Goal: Information Seeking & Learning: Learn about a topic

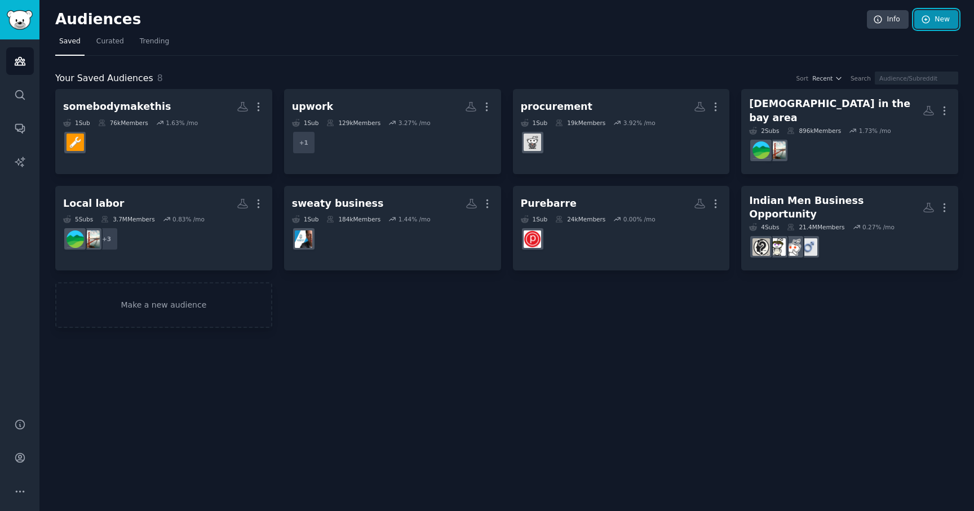
click at [934, 19] on link "New" at bounding box center [937, 19] width 44 height 19
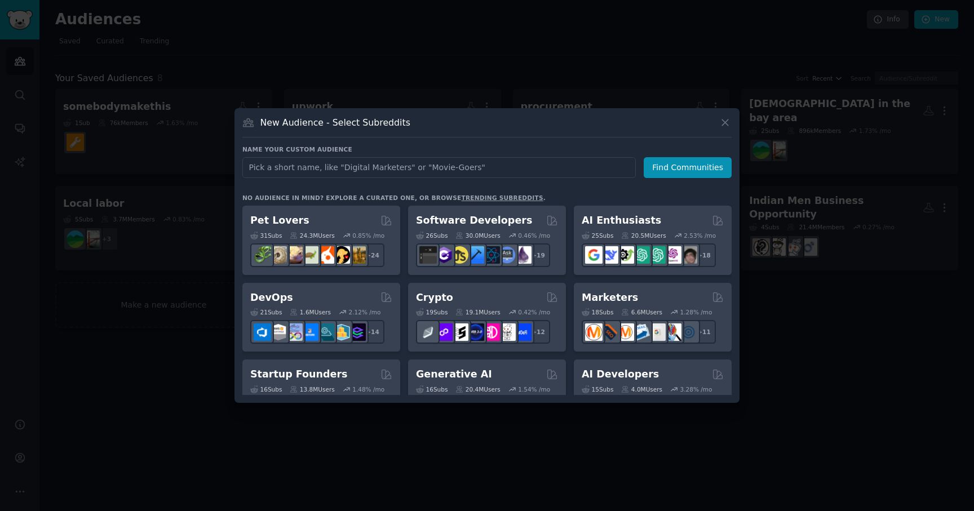
click at [495, 174] on input "text" at bounding box center [439, 167] width 394 height 21
type input "entrepreneur"
click button "Find Communities" at bounding box center [688, 167] width 88 height 21
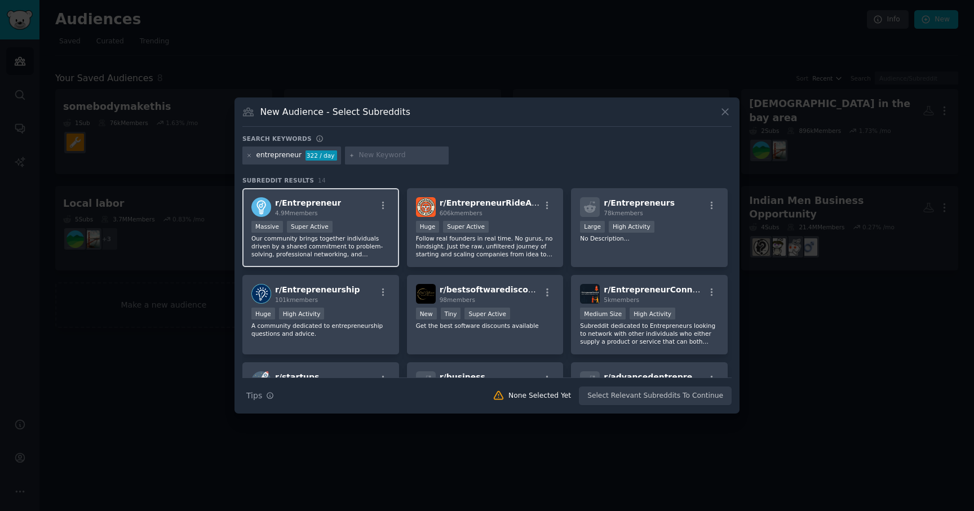
click at [328, 204] on span "r/ Entrepreneur" at bounding box center [308, 202] width 66 height 9
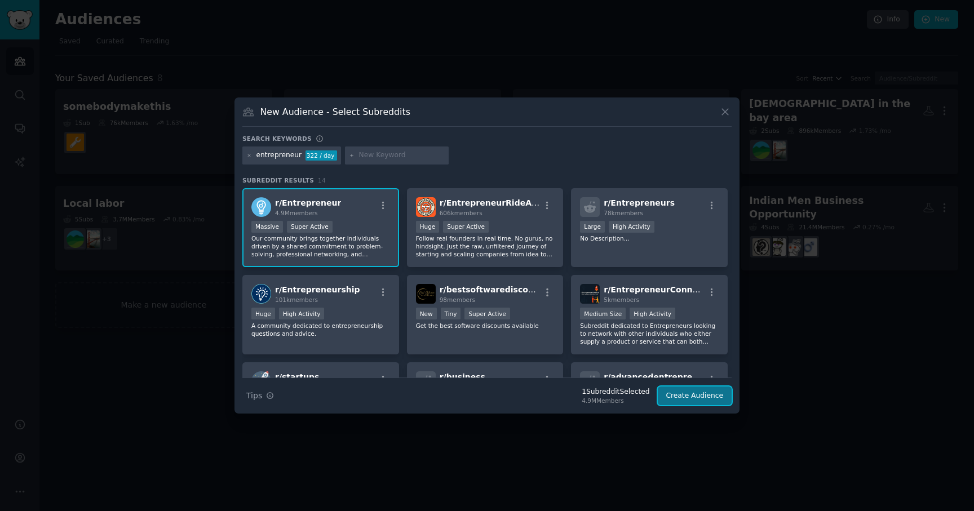
click at [690, 396] on button "Create Audience" at bounding box center [695, 396] width 74 height 19
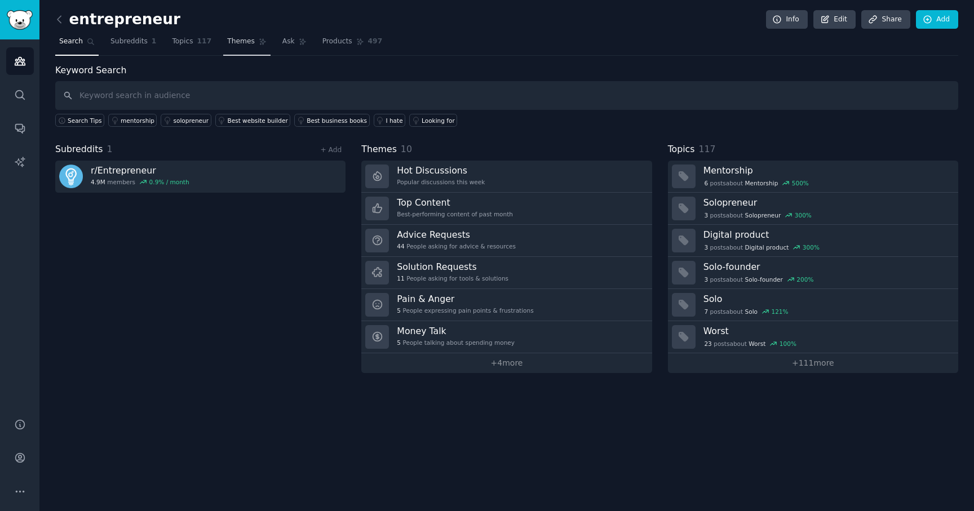
click at [237, 42] on span "Themes" at bounding box center [241, 42] width 28 height 10
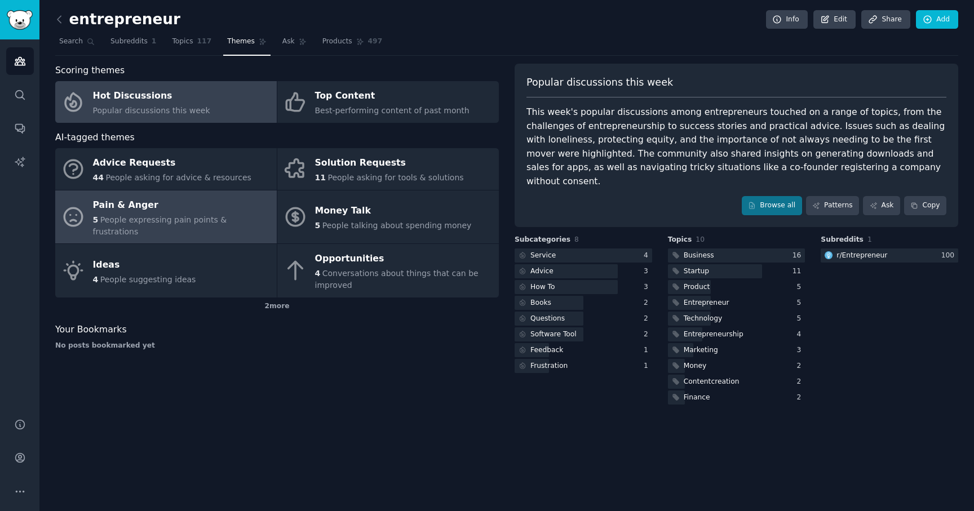
click at [227, 215] on span "People expressing pain points & frustrations" at bounding box center [160, 225] width 134 height 21
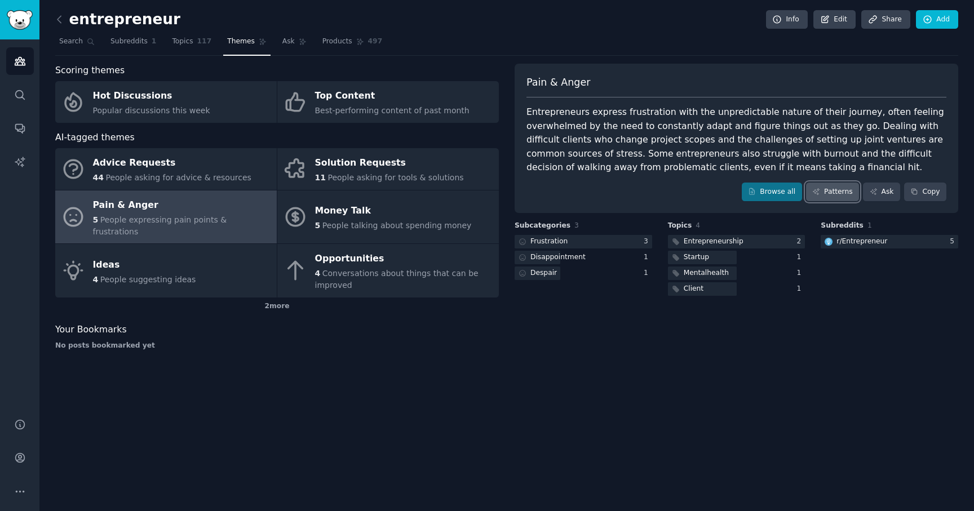
click at [847, 197] on link "Patterns" at bounding box center [832, 192] width 53 height 19
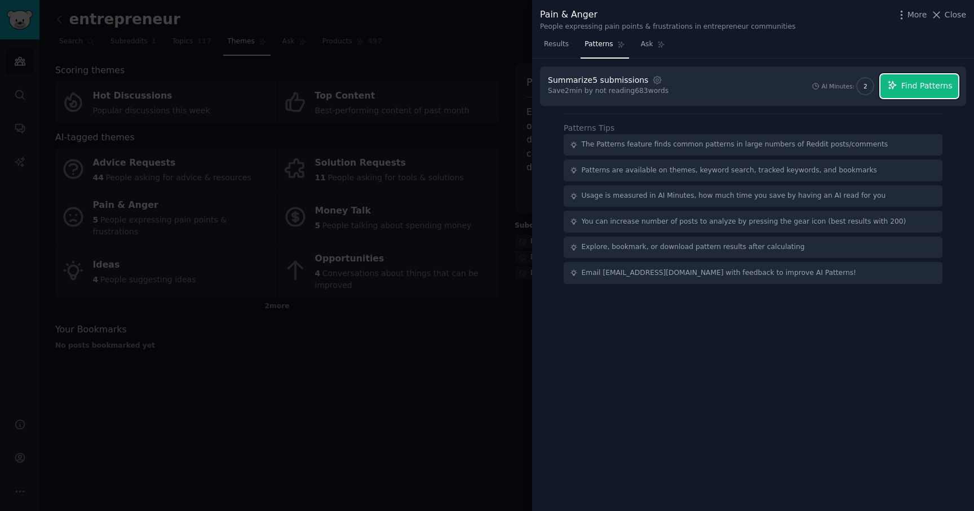
click at [915, 80] on span "Find Patterns" at bounding box center [927, 86] width 51 height 12
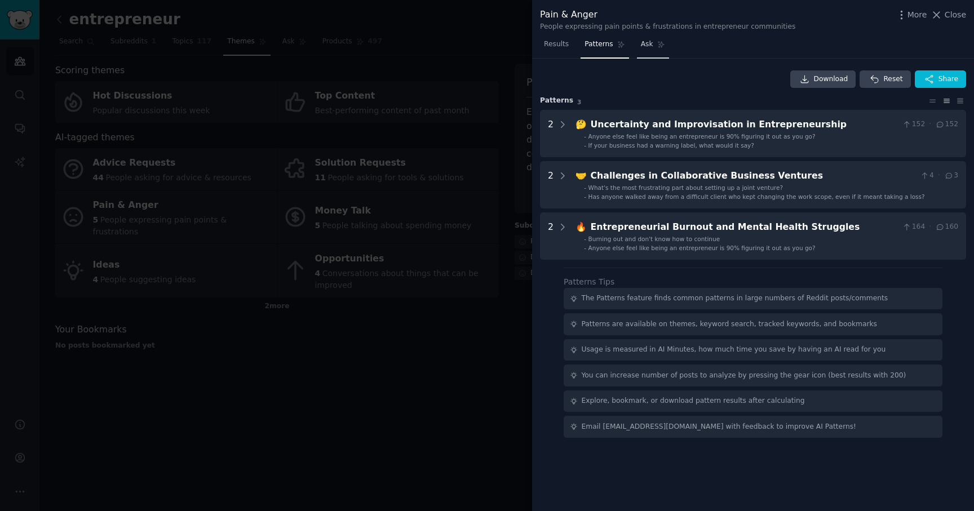
click at [647, 48] on span "Ask" at bounding box center [647, 44] width 12 height 10
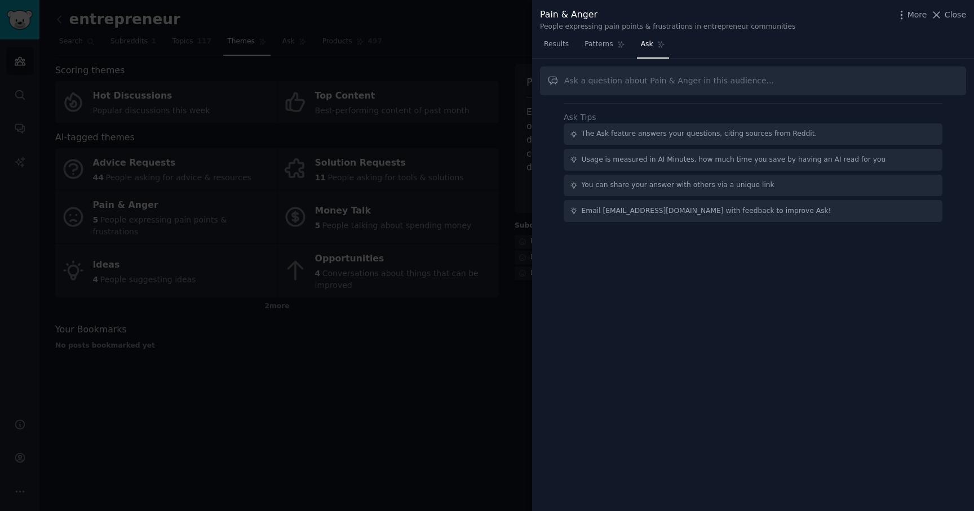
click at [635, 81] on input "text" at bounding box center [753, 81] width 426 height 29
type input "are there any product ideas being discussed here"
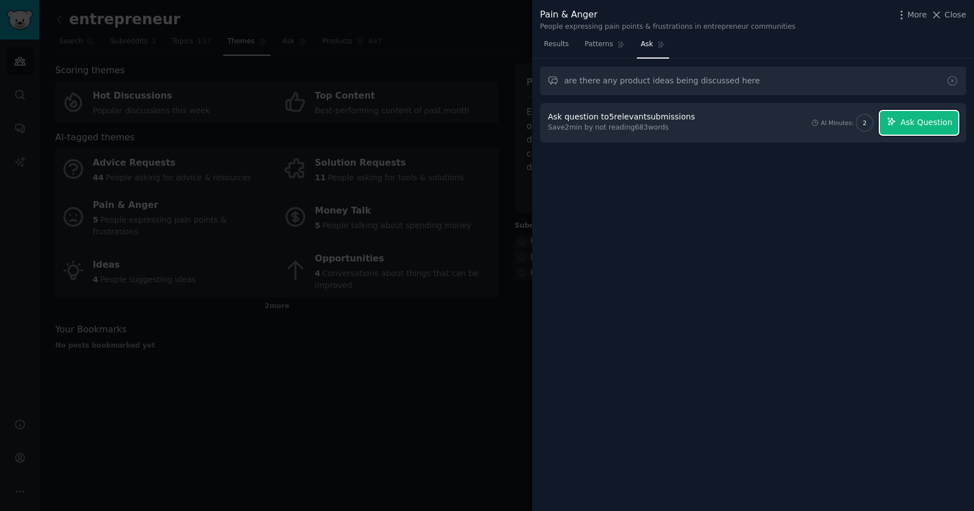
click at [912, 121] on span "Ask Question" at bounding box center [926, 123] width 52 height 12
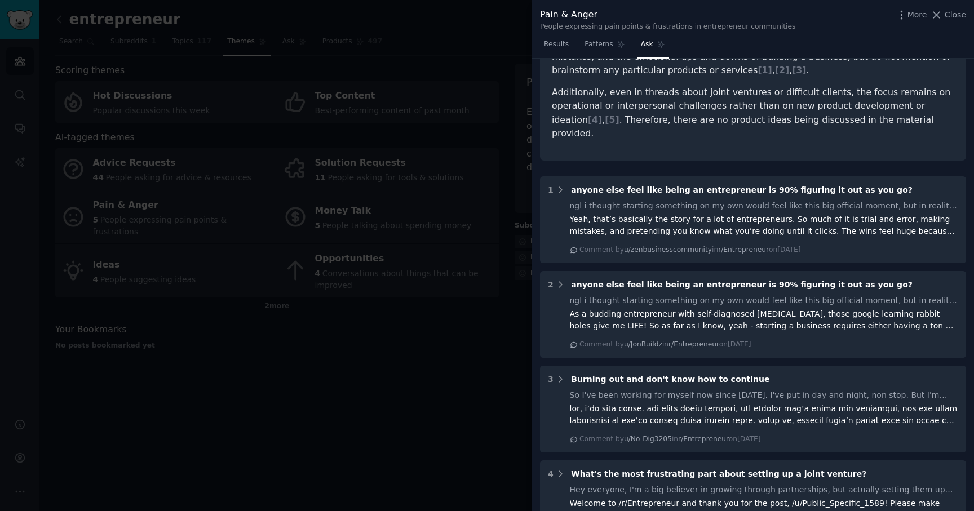
scroll to position [188, 0]
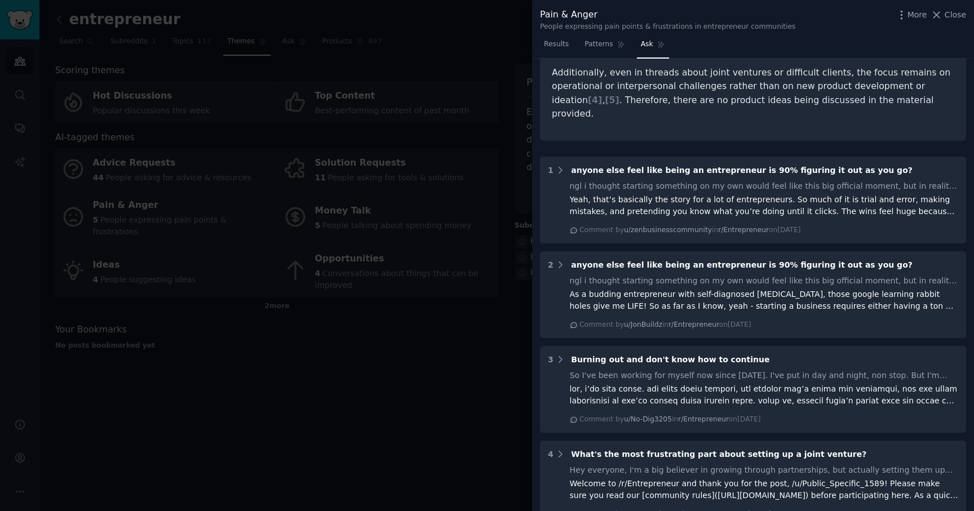
click at [14, 39] on div at bounding box center [487, 255] width 974 height 511
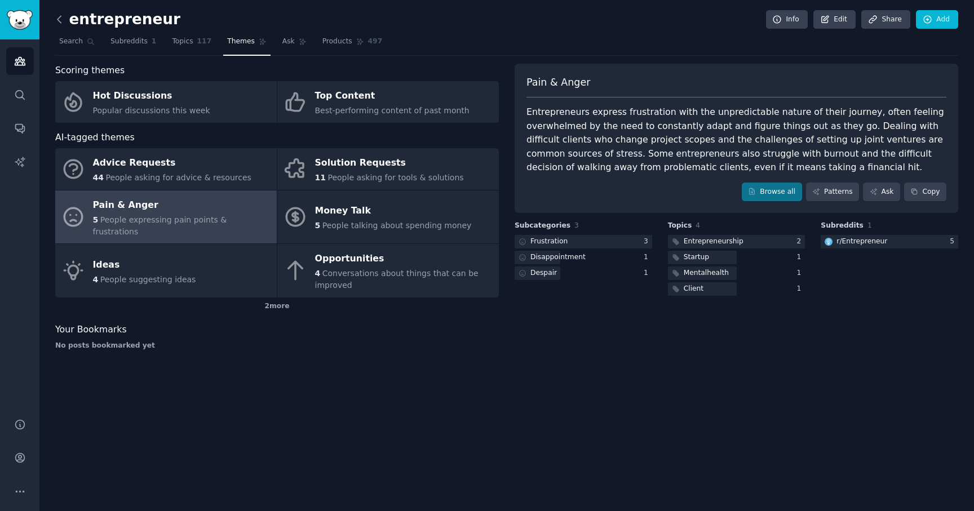
click at [60, 21] on icon at bounding box center [59, 19] width 3 height 7
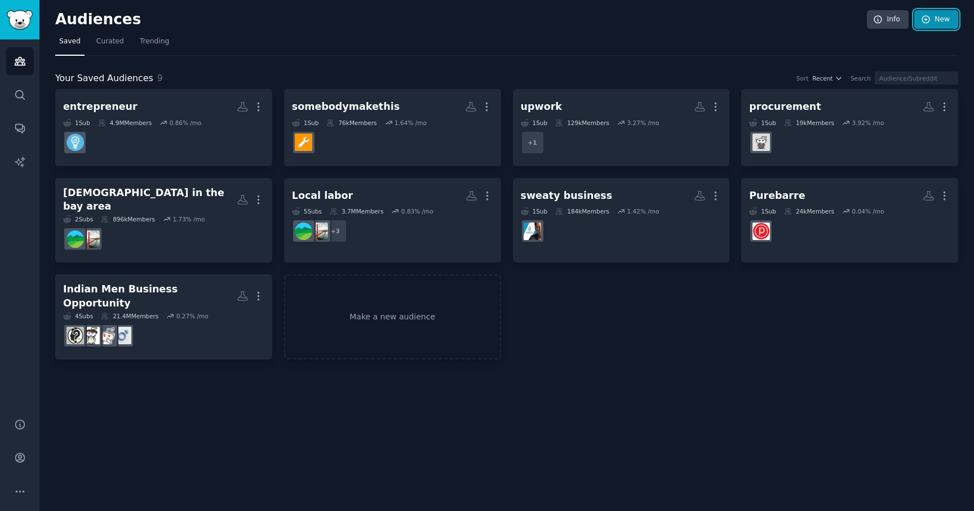
click at [942, 19] on link "New" at bounding box center [937, 19] width 44 height 19
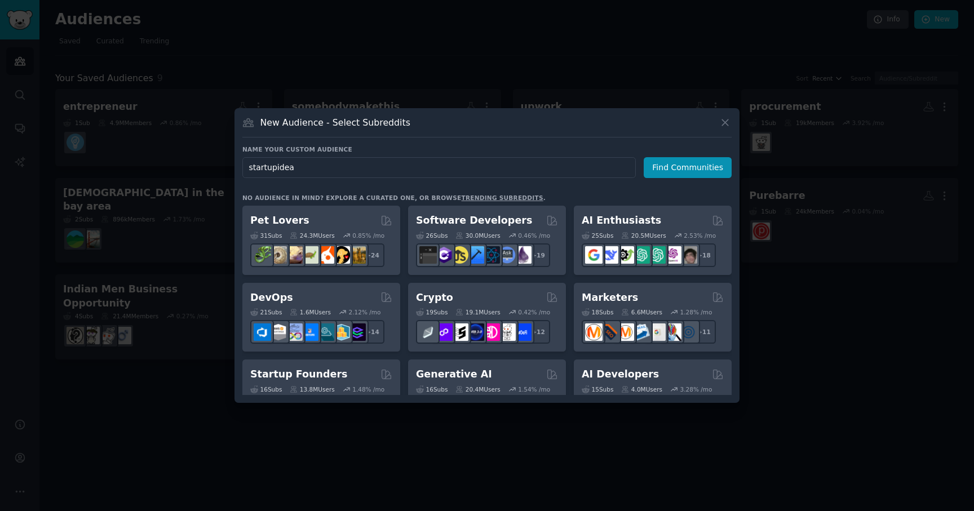
type input "startupideas"
click button "Find Communities" at bounding box center [688, 167] width 88 height 21
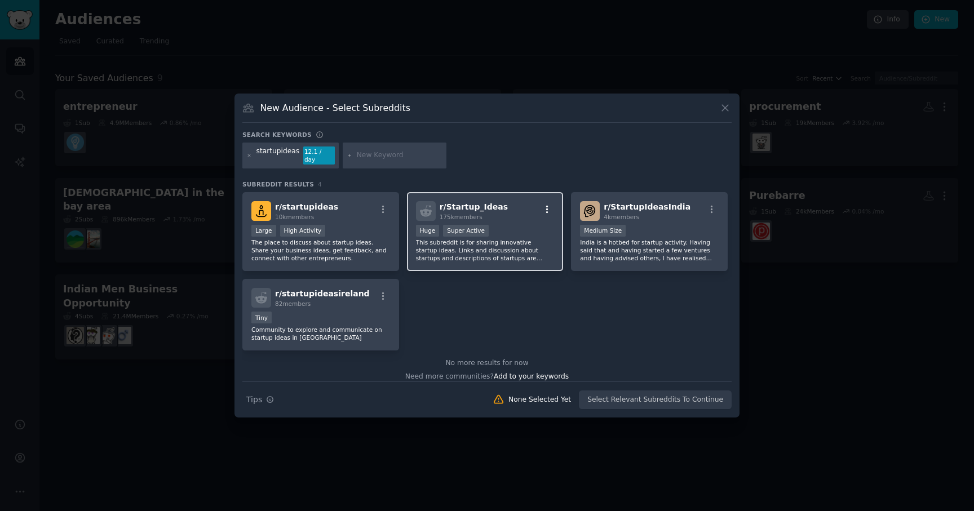
click at [542, 206] on icon "button" at bounding box center [547, 210] width 10 height 10
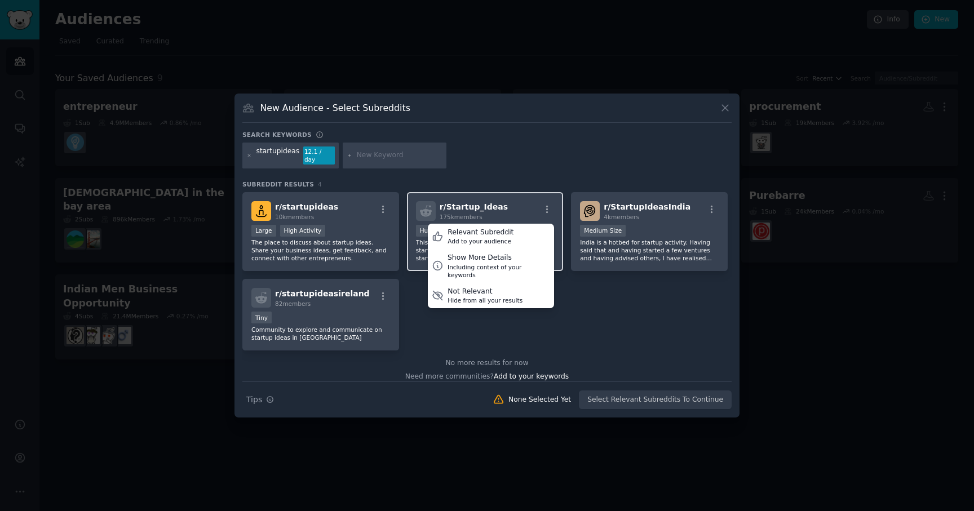
click at [509, 203] on div "r/ Startup_Ideas 175k members Relevant Subreddit Add to your audience Show More…" at bounding box center [485, 211] width 139 height 20
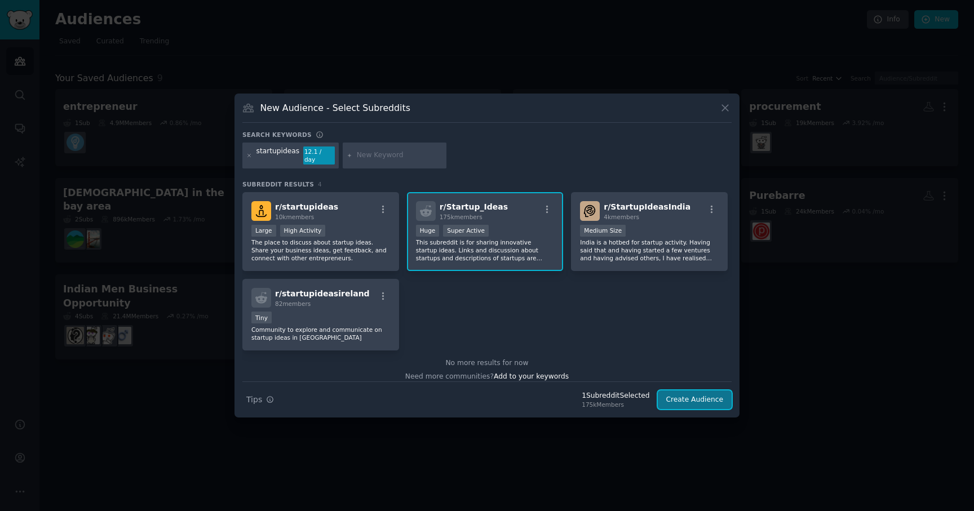
click at [716, 398] on button "Create Audience" at bounding box center [695, 400] width 74 height 19
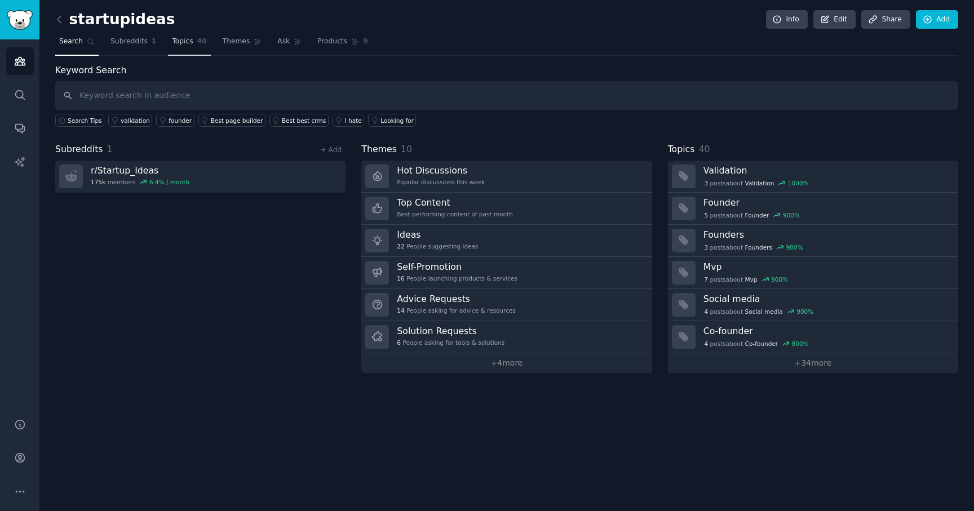
click at [191, 43] on span "Topics" at bounding box center [182, 42] width 21 height 10
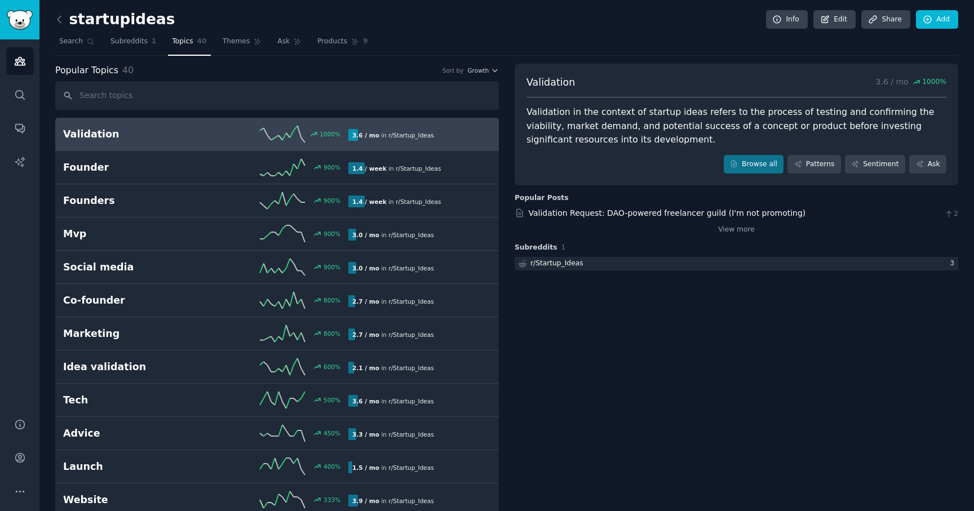
click at [185, 145] on link "Validation 1000 % 3.6 / mo in r/ Startup_Ideas" at bounding box center [277, 134] width 444 height 33
click at [764, 162] on link "Browse all" at bounding box center [754, 164] width 60 height 19
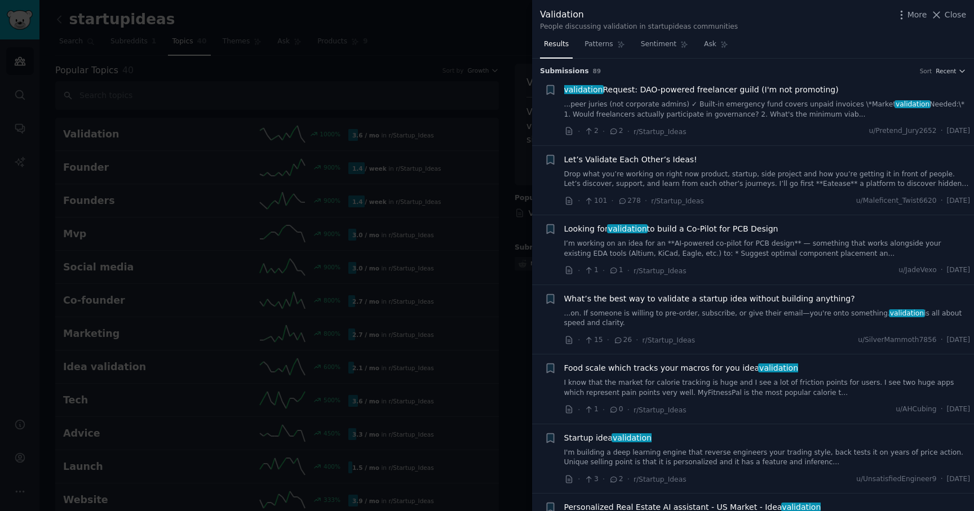
click at [507, 17] on div at bounding box center [487, 255] width 974 height 511
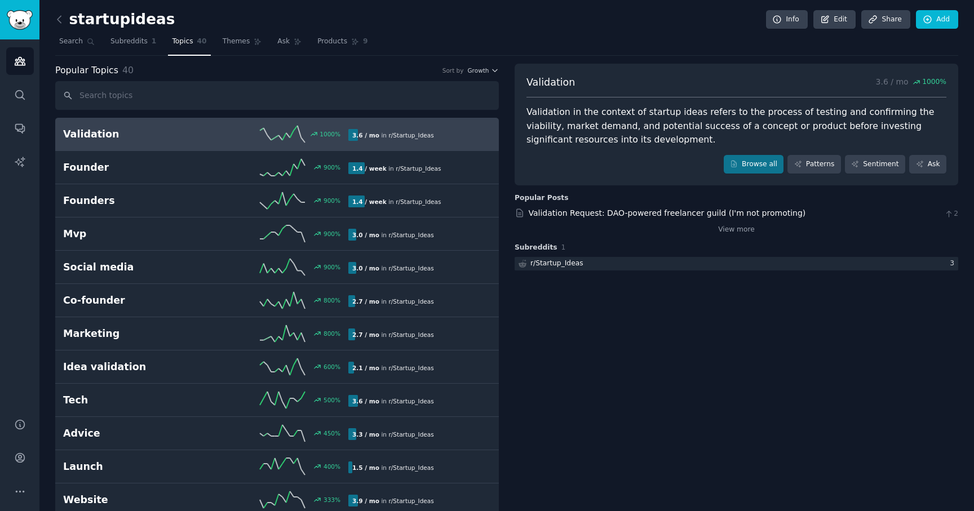
click at [178, 37] on span "Topics" at bounding box center [182, 42] width 21 height 10
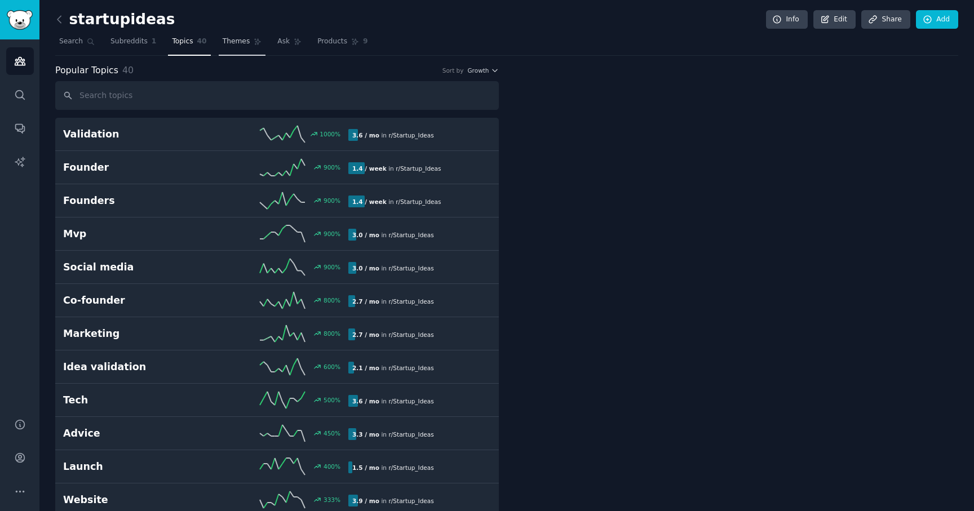
click at [233, 38] on span "Themes" at bounding box center [237, 42] width 28 height 10
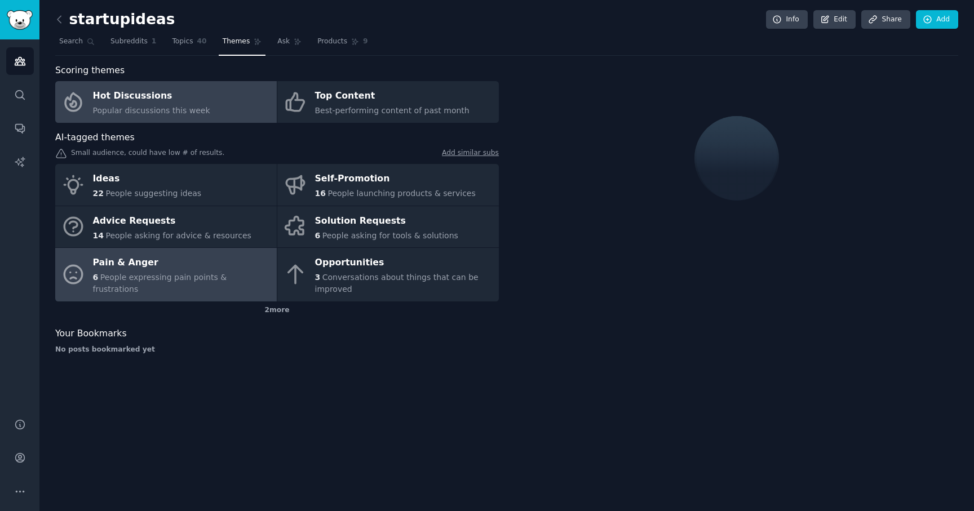
click at [196, 272] on div "Pain & Anger" at bounding box center [182, 263] width 178 height 18
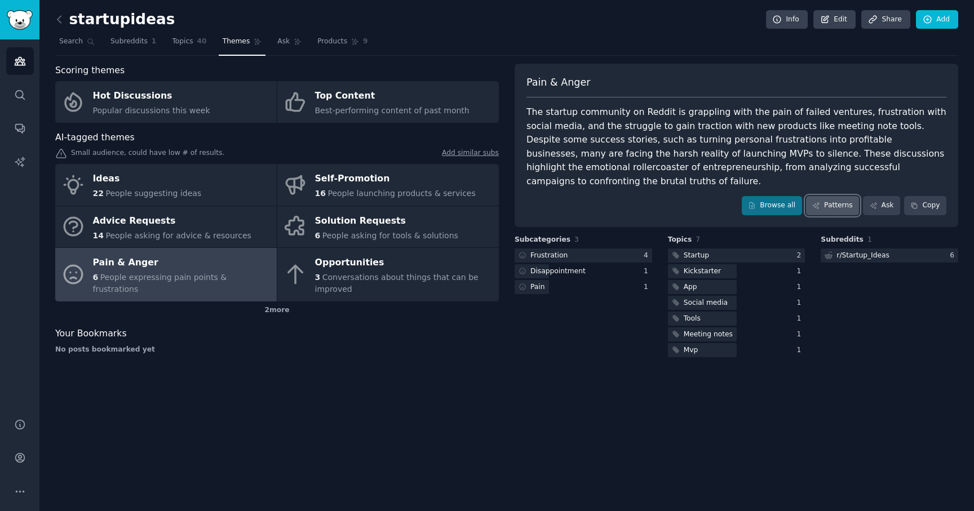
click at [850, 200] on link "Patterns" at bounding box center [832, 205] width 53 height 19
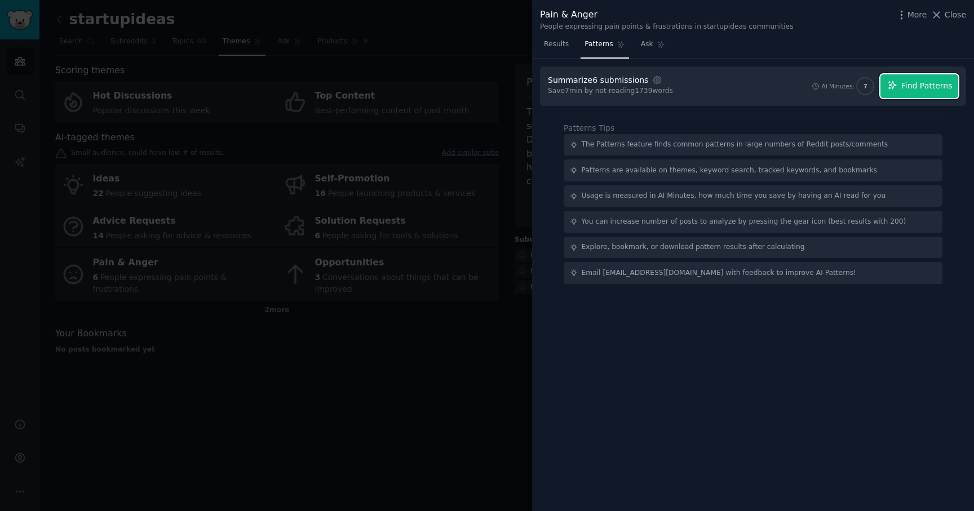
click at [938, 91] on span "Find Patterns" at bounding box center [927, 86] width 51 height 12
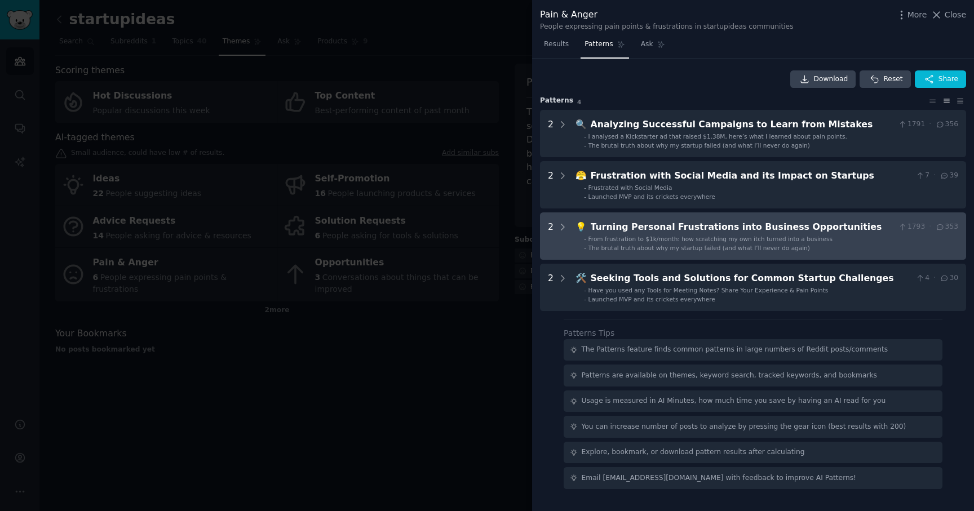
click at [806, 221] on div "Turning Personal Frustrations into Business Opportunities" at bounding box center [742, 227] width 303 height 14
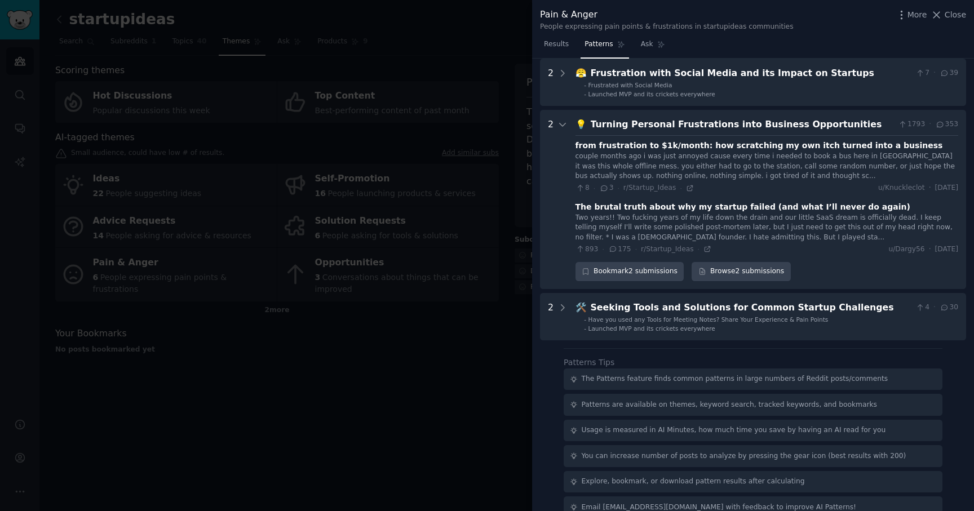
scroll to position [121, 0]
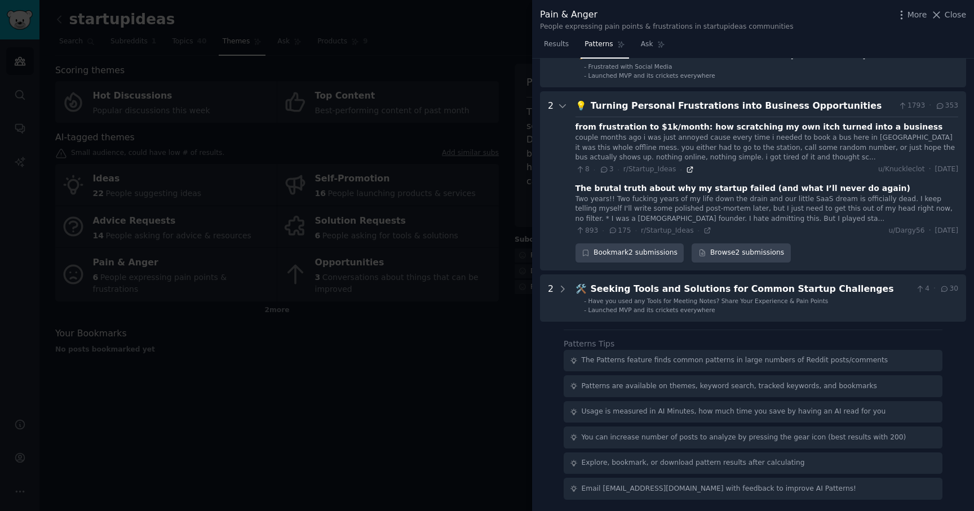
click at [686, 169] on icon at bounding box center [690, 170] width 8 height 8
click at [617, 219] on div "Two years!! Two fucking years of my life down the drain and our little SaaS dre…" at bounding box center [767, 210] width 383 height 30
click at [789, 201] on div "Two years!! Two fucking years of my life down the drain and our little SaaS dre…" at bounding box center [767, 210] width 383 height 30
click at [704, 231] on icon at bounding box center [708, 231] width 8 height 8
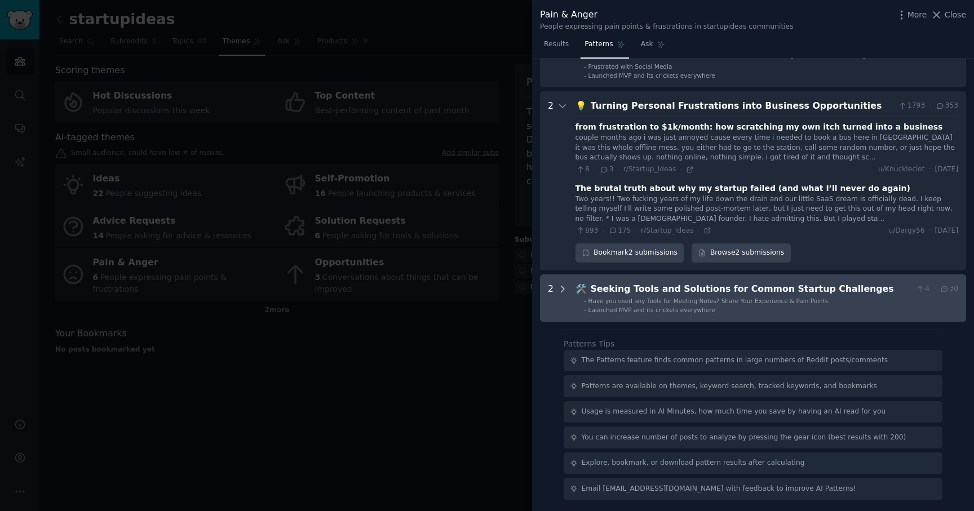
click at [560, 289] on icon at bounding box center [563, 289] width 10 height 10
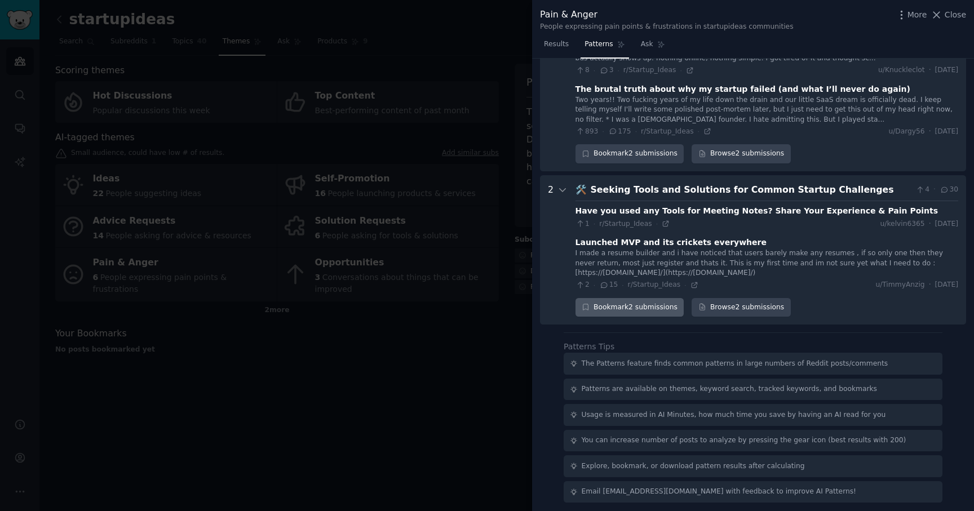
scroll to position [224, 0]
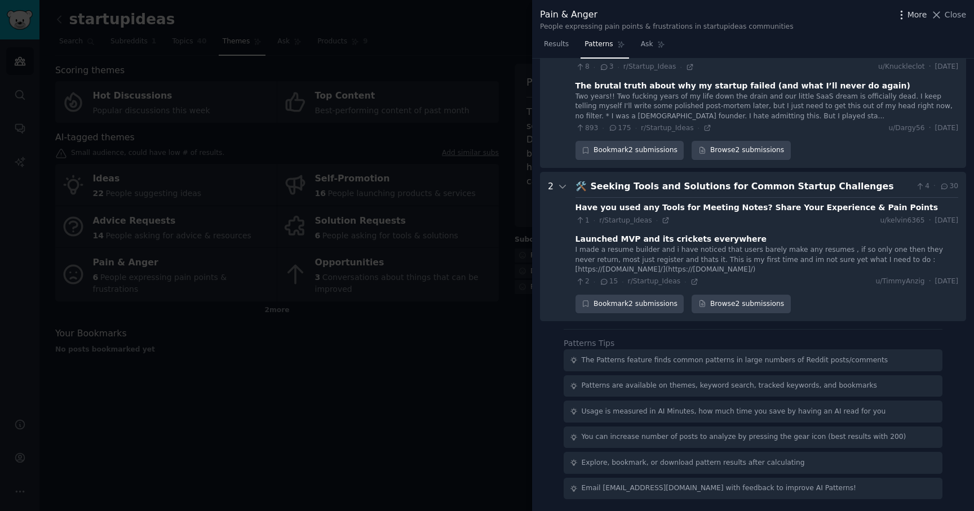
click at [924, 15] on span "More" at bounding box center [918, 15] width 20 height 12
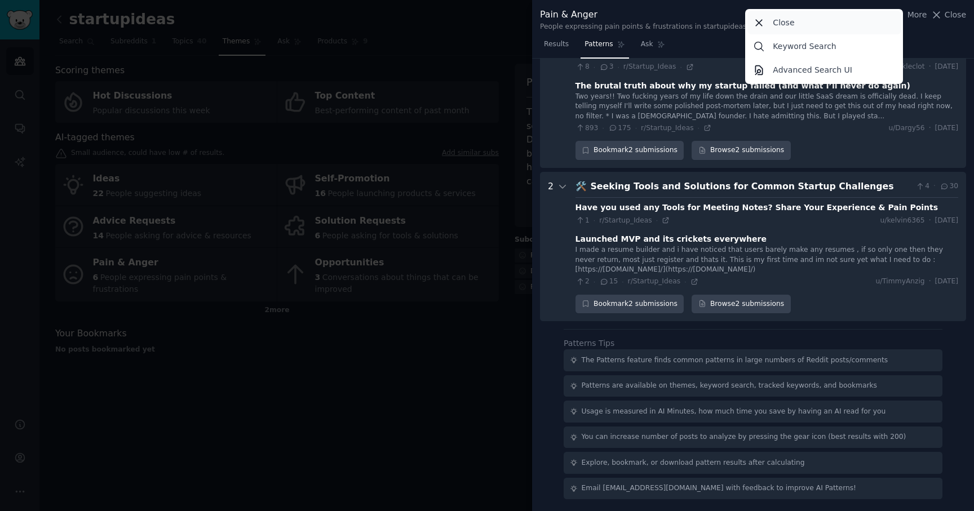
click at [862, 14] on div "Close" at bounding box center [825, 23] width 154 height 24
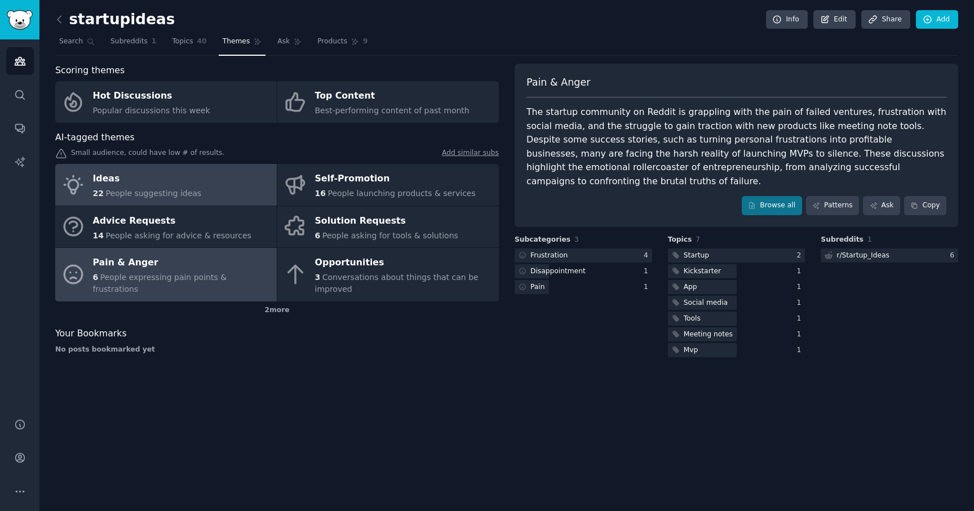
click at [241, 189] on link "Ideas 22 People suggesting ideas" at bounding box center [166, 185] width 222 height 42
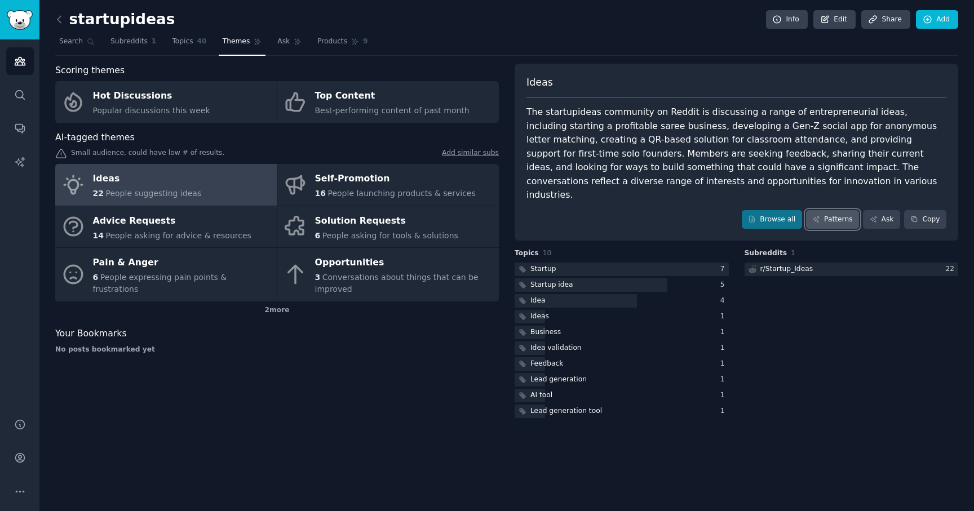
click at [829, 210] on link "Patterns" at bounding box center [832, 219] width 53 height 19
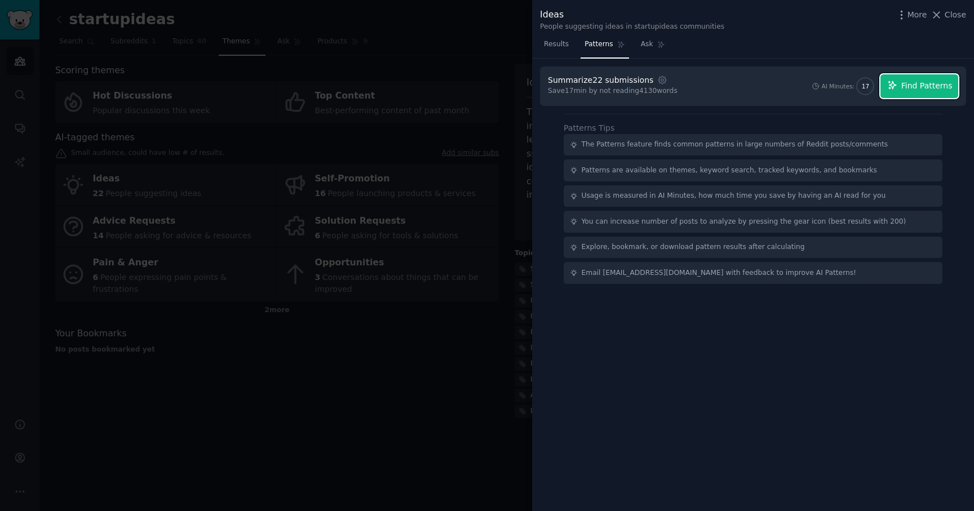
click at [921, 81] on span "Find Patterns" at bounding box center [927, 86] width 51 height 12
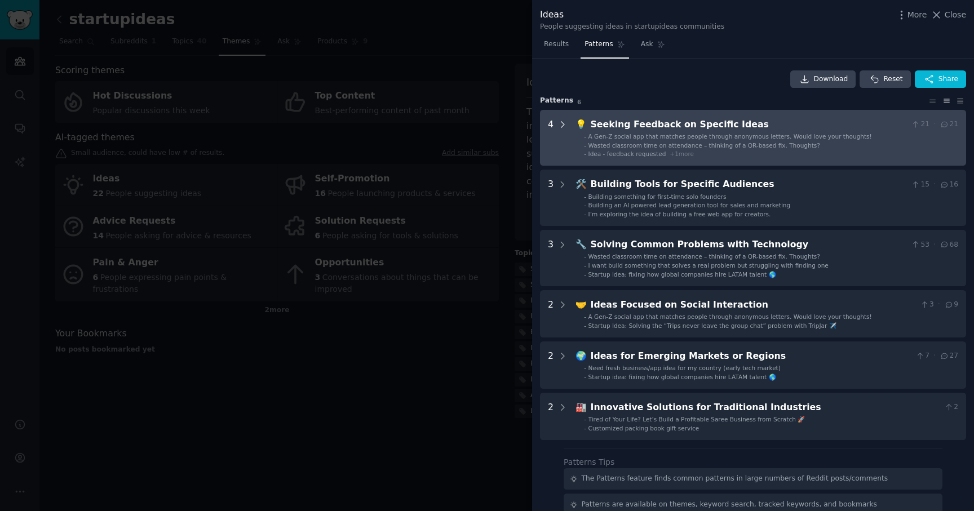
click at [562, 122] on icon at bounding box center [563, 125] width 3 height 6
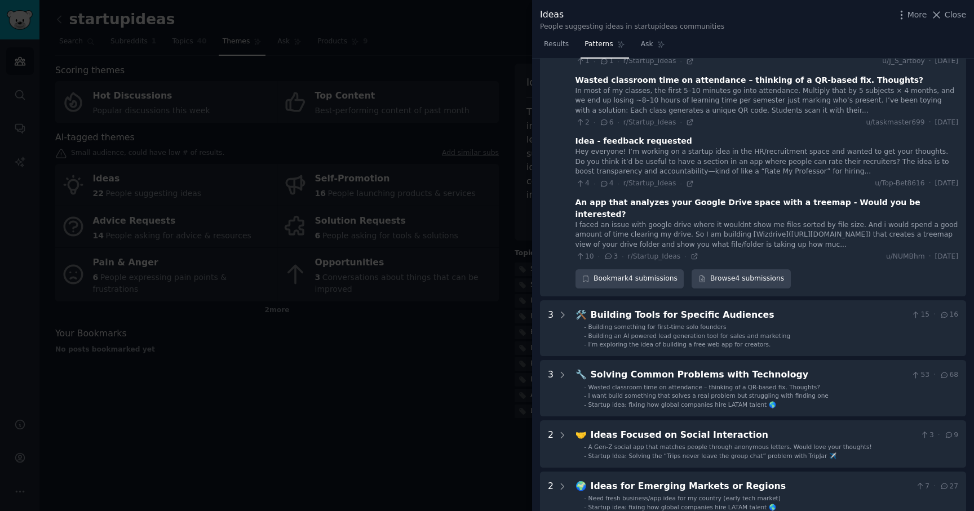
scroll to position [146, 0]
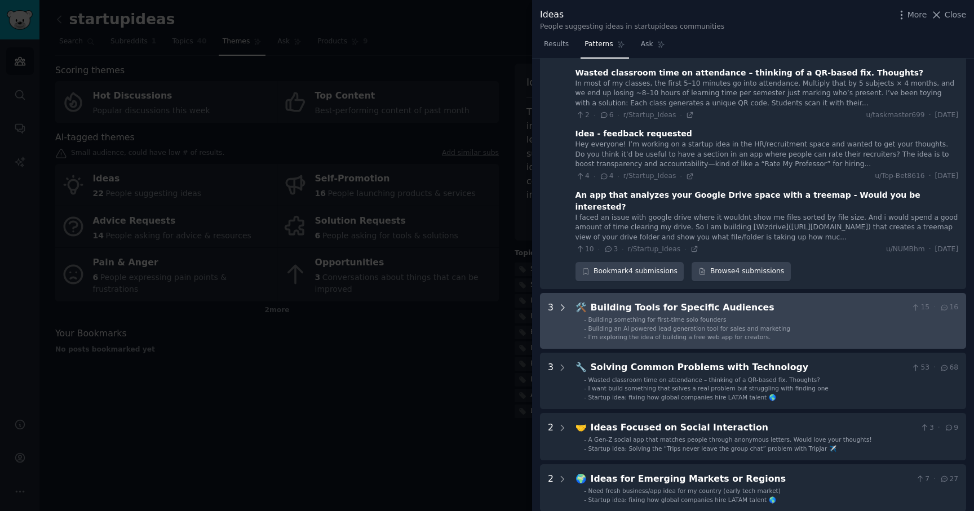
click at [560, 303] on icon at bounding box center [563, 308] width 10 height 10
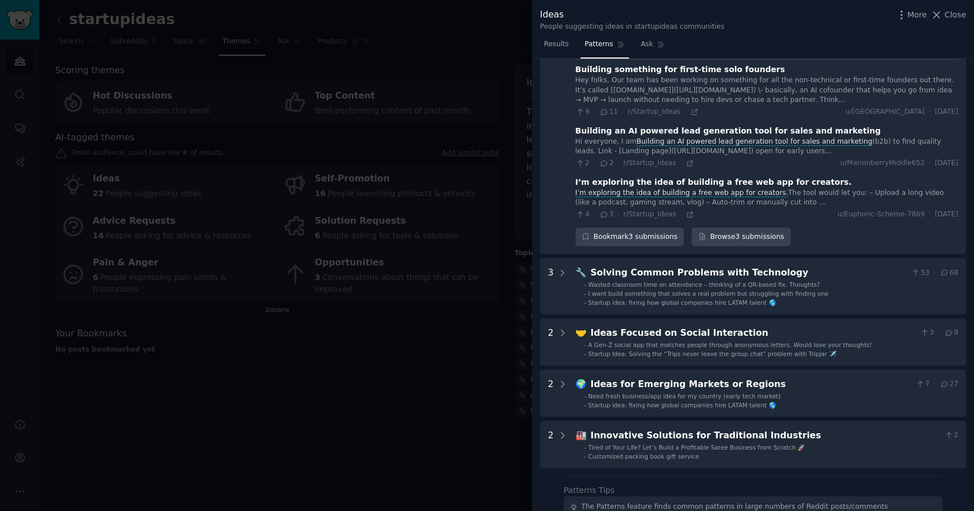
scroll to position [414, 0]
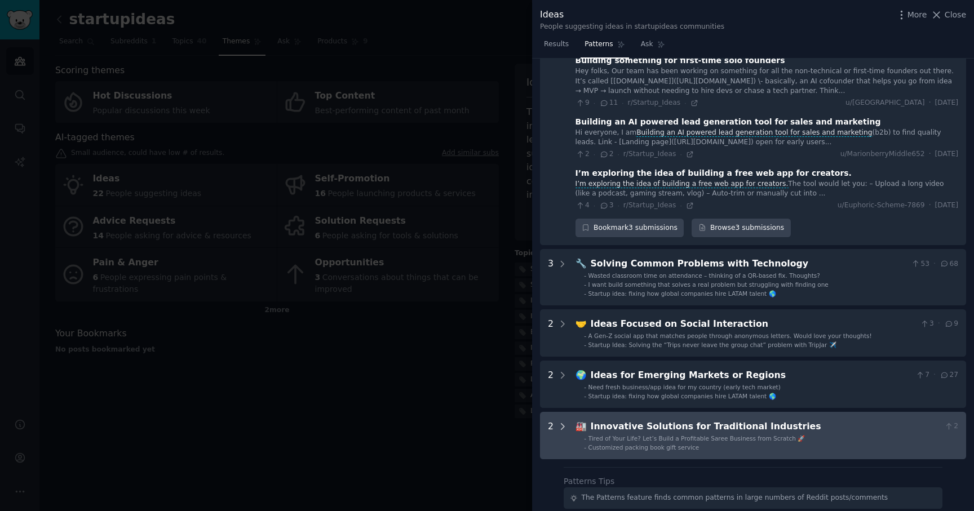
click at [564, 422] on icon at bounding box center [563, 427] width 10 height 10
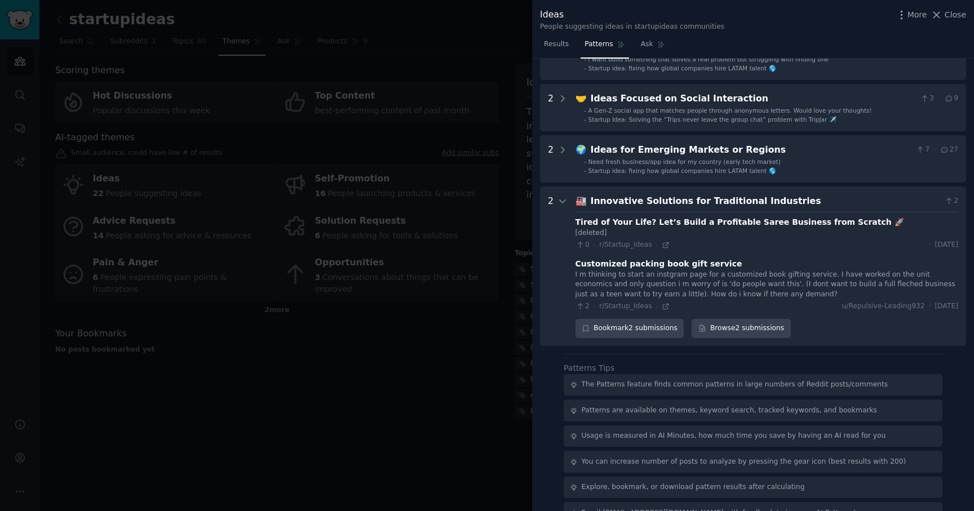
scroll to position [641, 0]
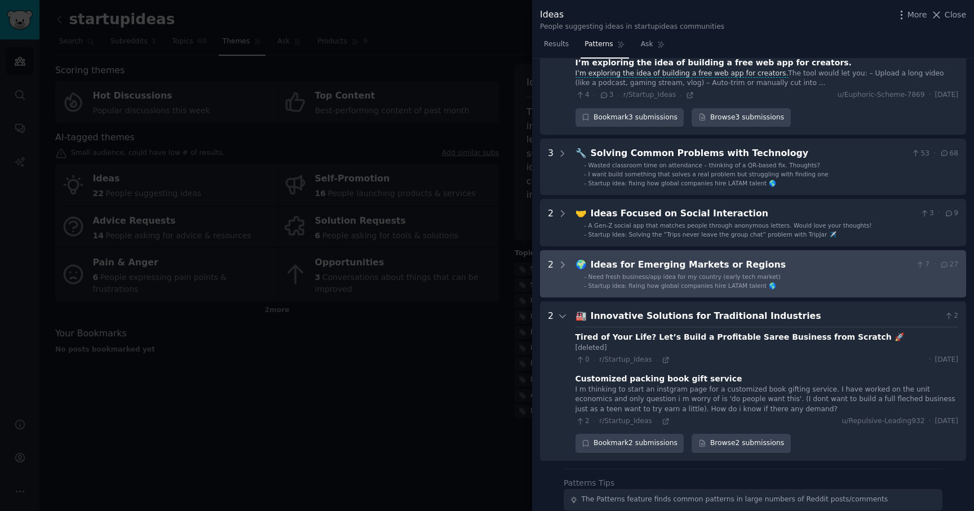
click at [556, 258] on div "2" at bounding box center [558, 274] width 20 height 32
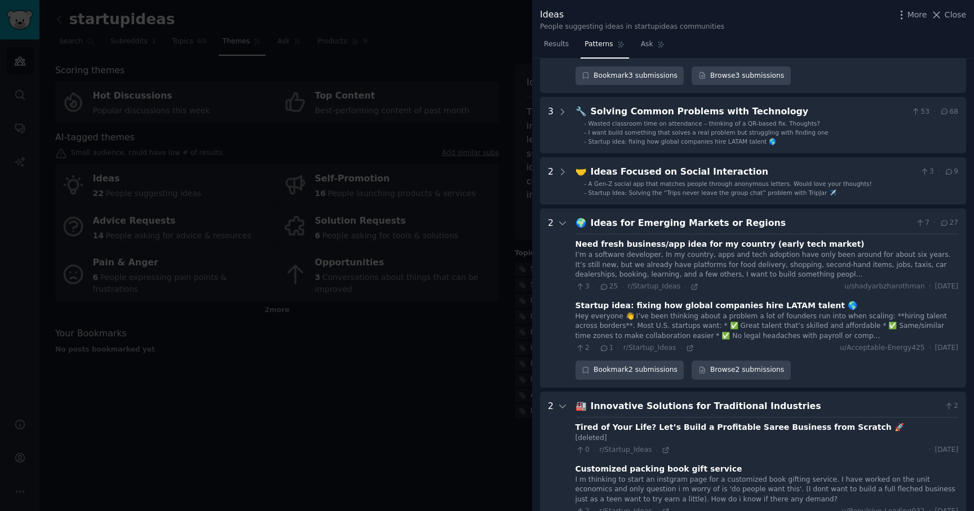
scroll to position [564, 0]
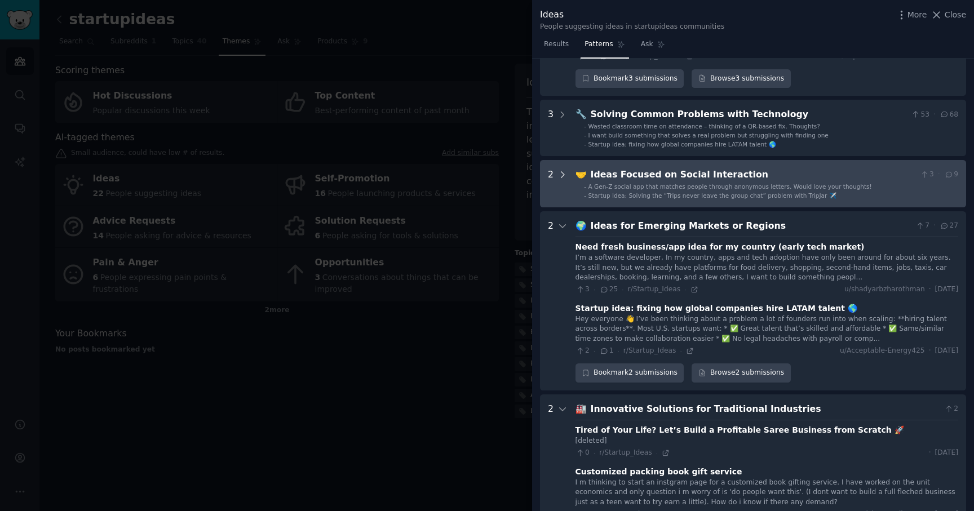
click at [560, 170] on icon at bounding box center [563, 175] width 10 height 10
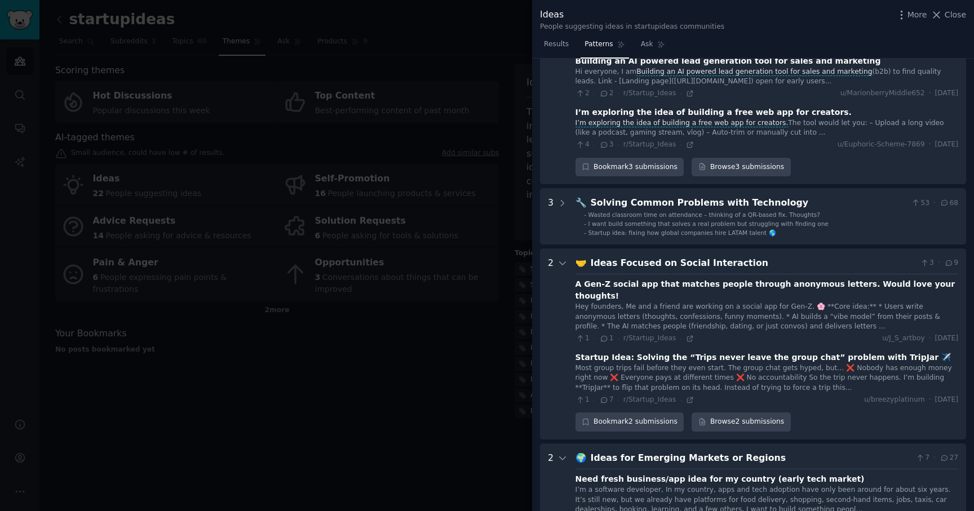
scroll to position [473, 0]
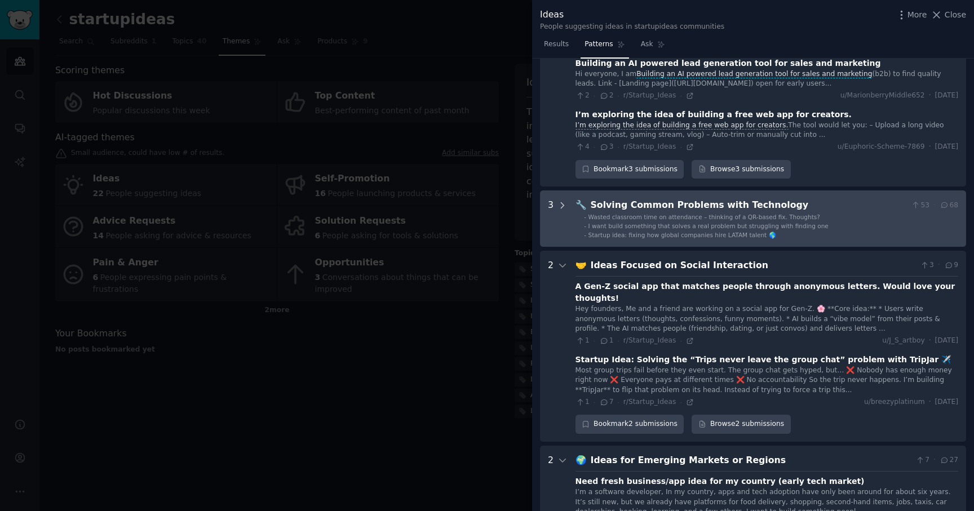
click at [564, 201] on icon at bounding box center [563, 206] width 10 height 10
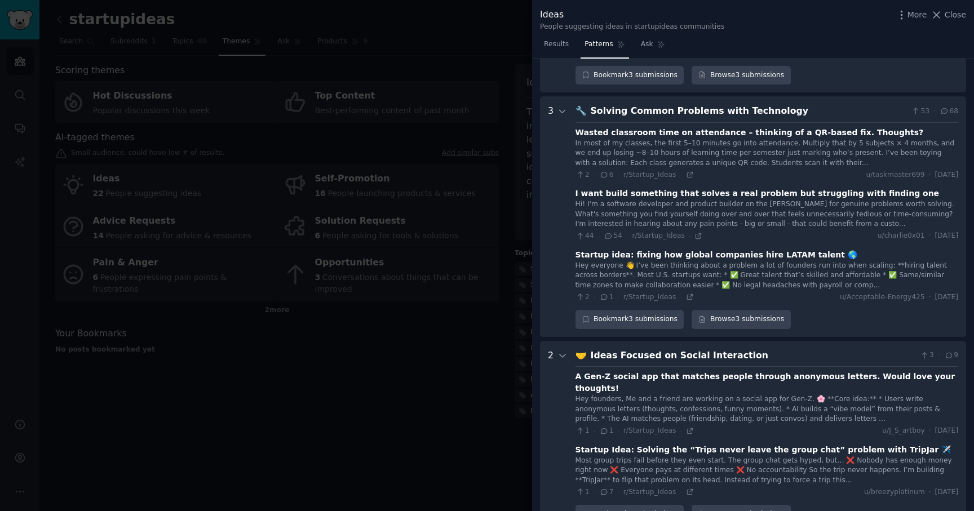
scroll to position [581, 0]
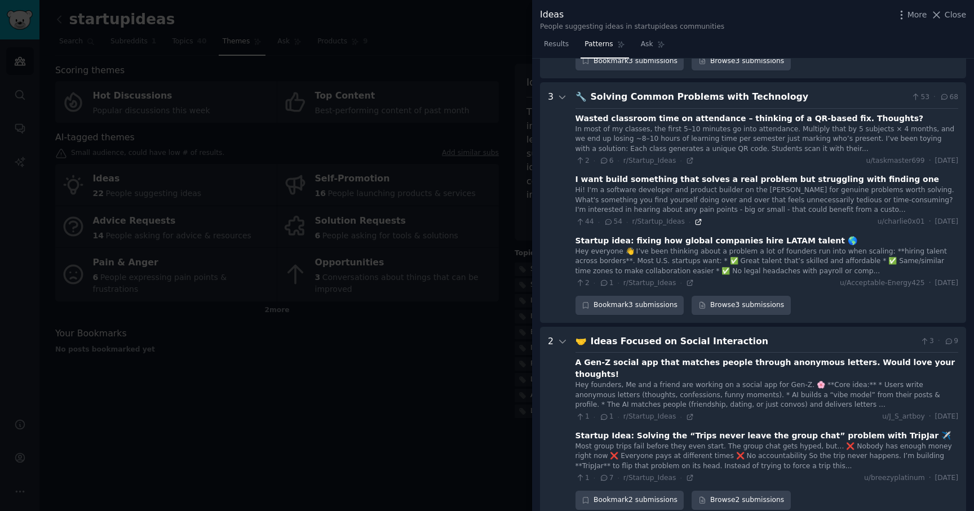
click at [696, 218] on icon at bounding box center [699, 222] width 8 height 8
click at [469, 58] on div at bounding box center [487, 255] width 974 height 511
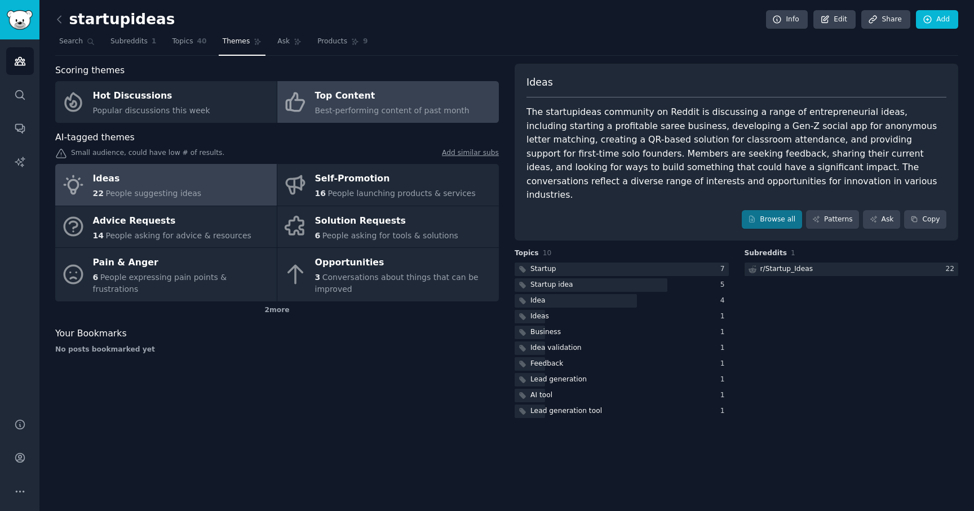
click at [385, 118] on link "Top Content Best-performing content of past month" at bounding box center [388, 102] width 222 height 42
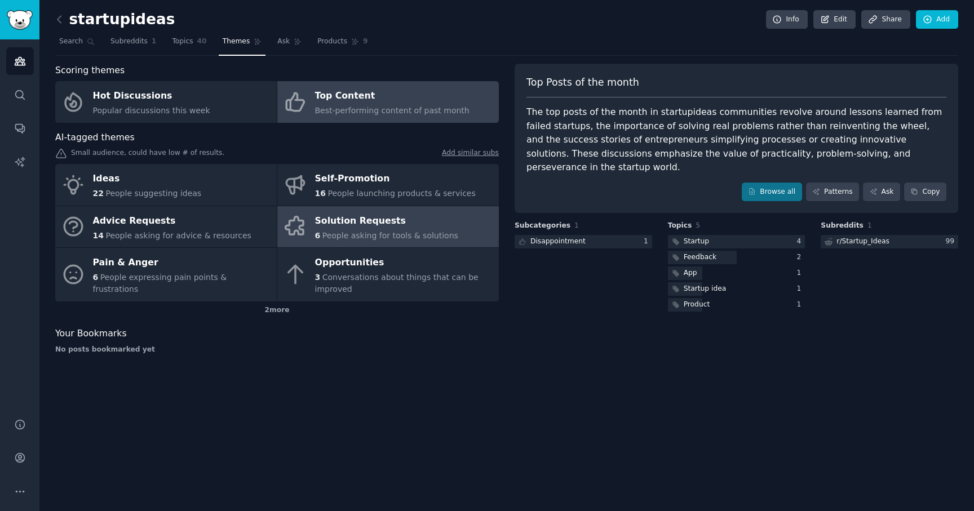
click at [395, 224] on div "Solution Requests" at bounding box center [386, 221] width 143 height 18
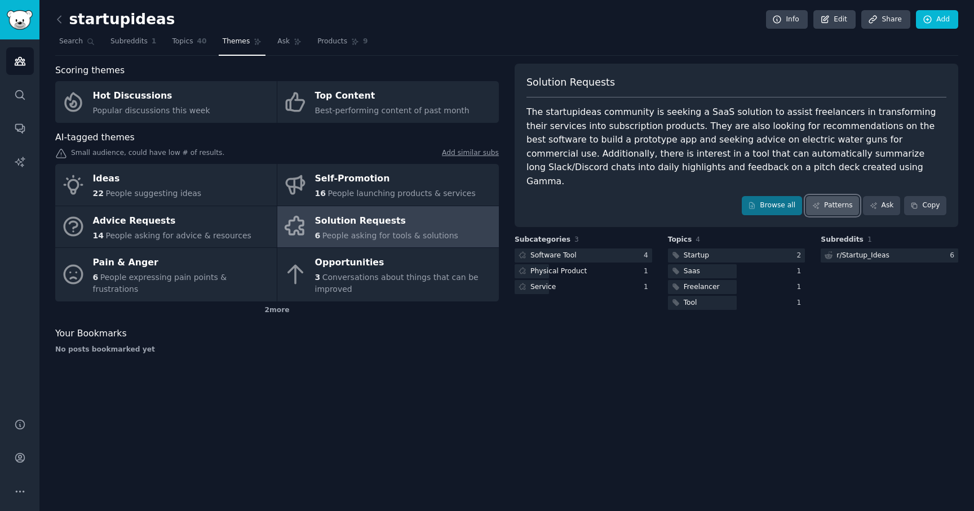
click at [829, 196] on link "Patterns" at bounding box center [832, 205] width 53 height 19
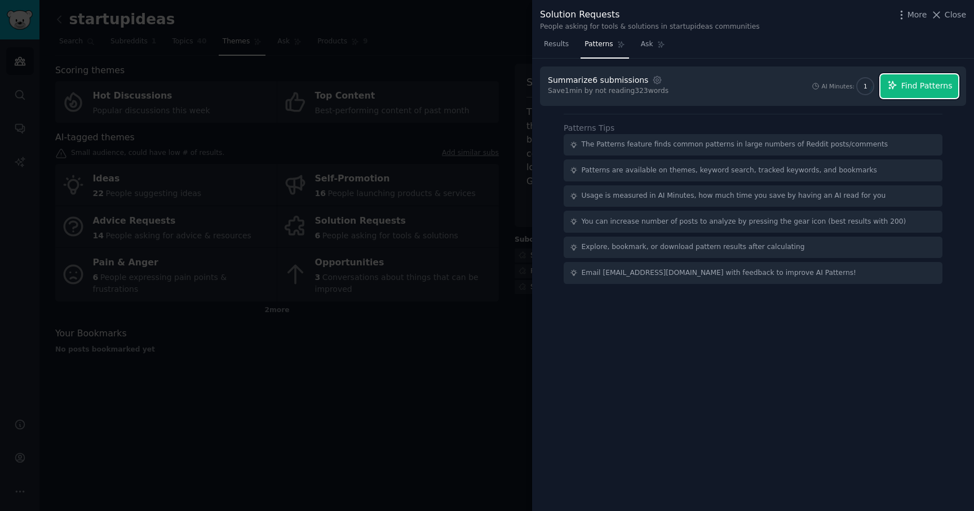
click at [925, 91] on span "Find Patterns" at bounding box center [927, 86] width 51 height 12
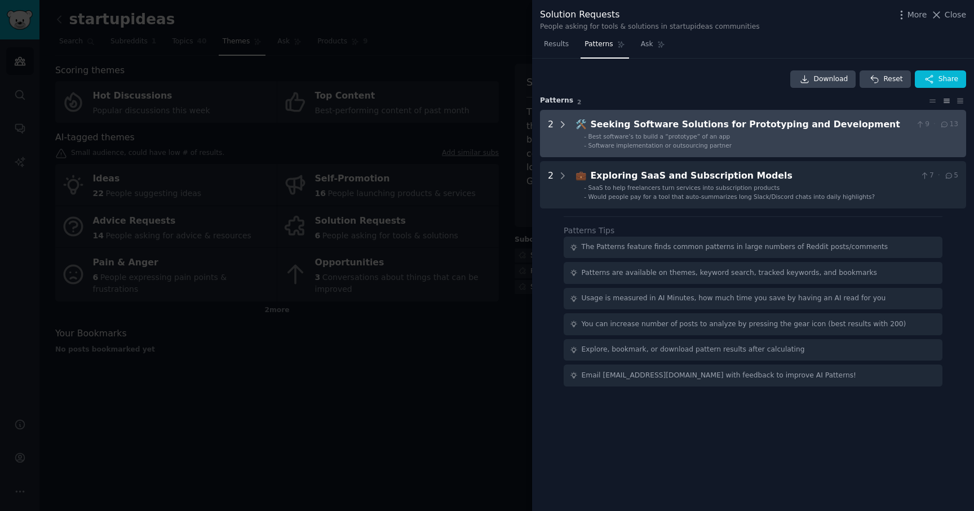
click at [563, 123] on icon at bounding box center [563, 125] width 3 height 6
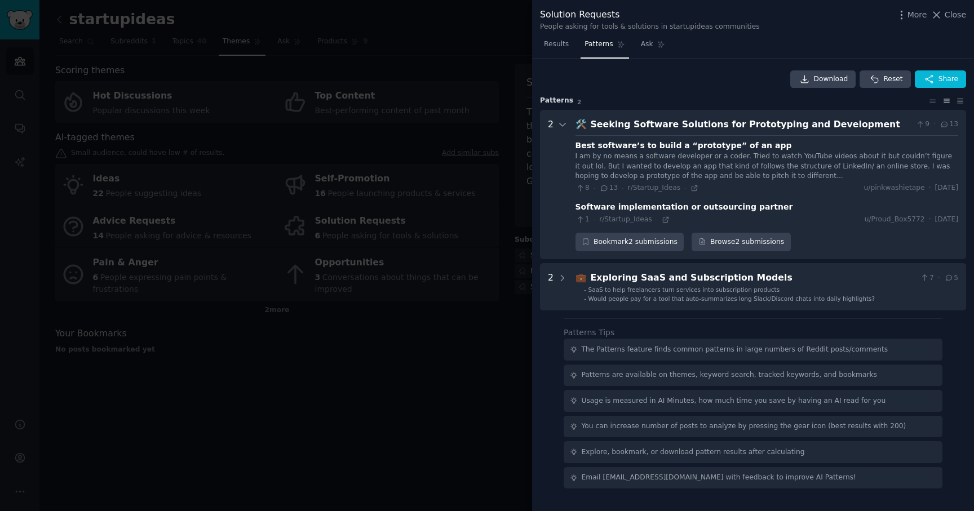
click at [653, 193] on div "Best software’s to build a “prototype” of an app I am by no means a software de…" at bounding box center [767, 180] width 383 height 90
click at [691, 189] on icon at bounding box center [695, 188] width 8 height 8
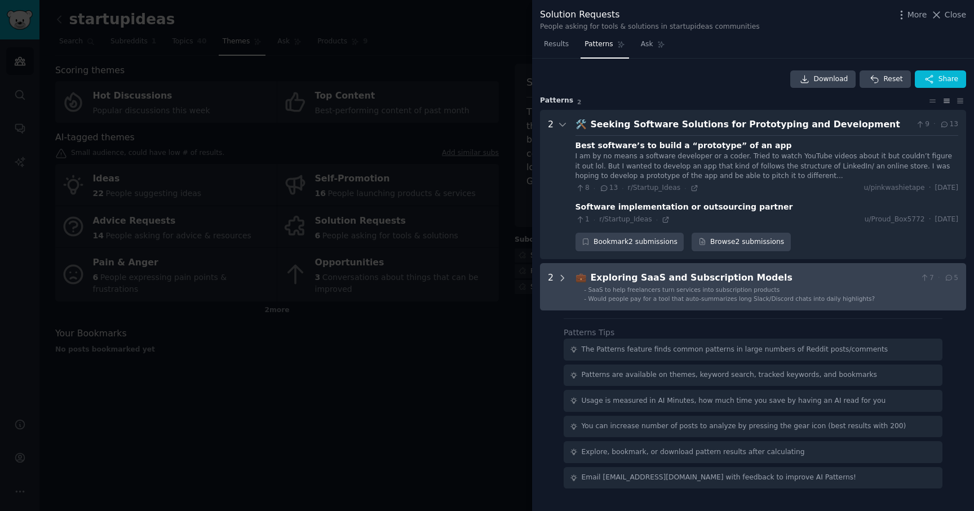
click at [564, 279] on icon at bounding box center [563, 278] width 10 height 10
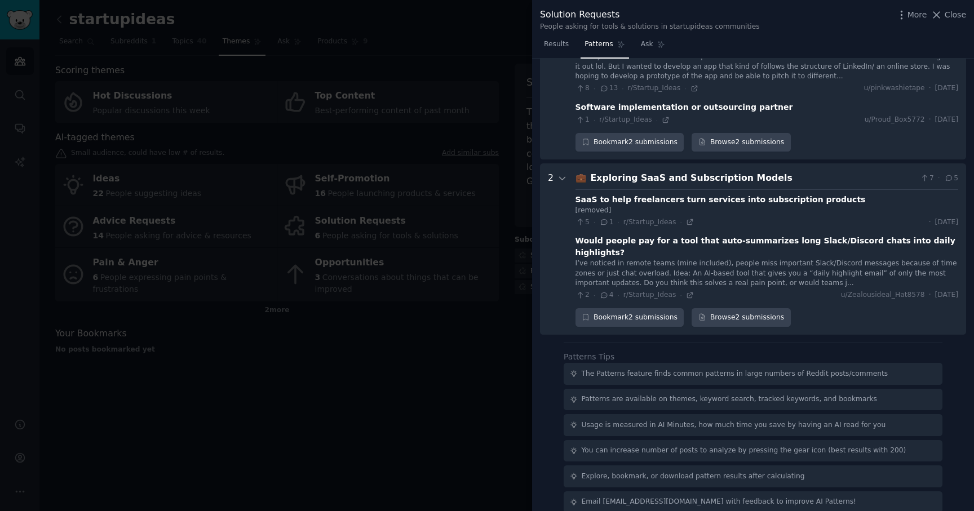
scroll to position [101, 0]
click at [633, 289] on span "r/Startup_Ideas" at bounding box center [650, 293] width 53 height 8
click at [691, 290] on icon at bounding box center [690, 294] width 8 height 8
